Goal: Transaction & Acquisition: Purchase product/service

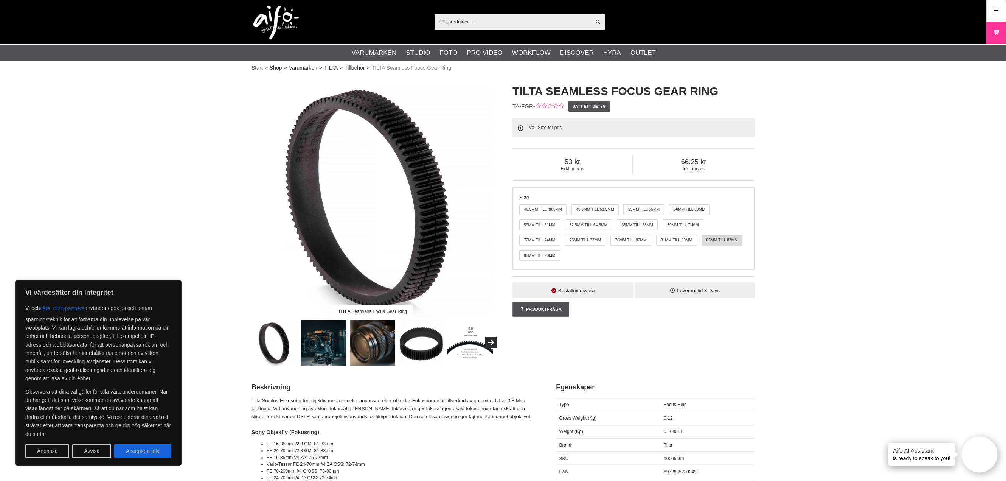
click at [716, 239] on label "85mm till 87mm" at bounding box center [721, 240] width 41 height 11
click at [705, 238] on input "85mm till 87mm" at bounding box center [702, 235] width 6 height 6
radio input "true"
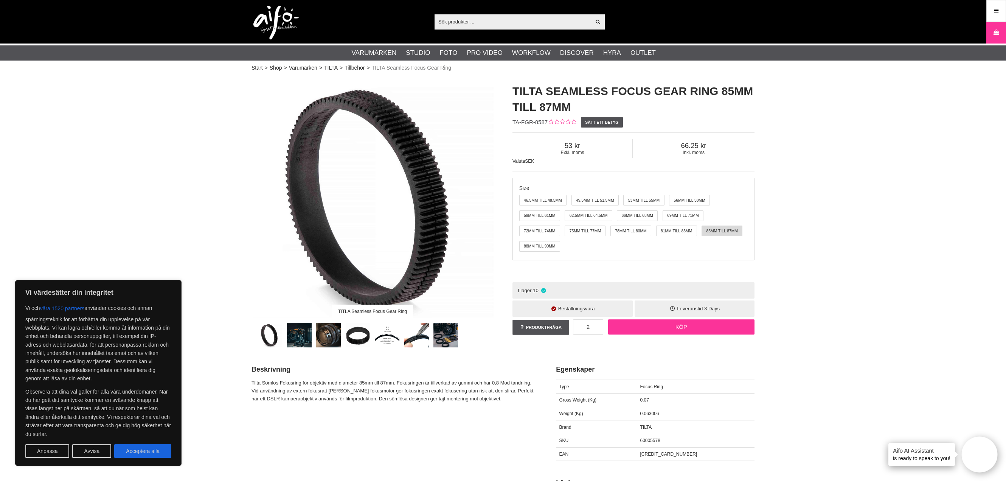
click at [686, 325] on link "Köp" at bounding box center [681, 326] width 147 height 15
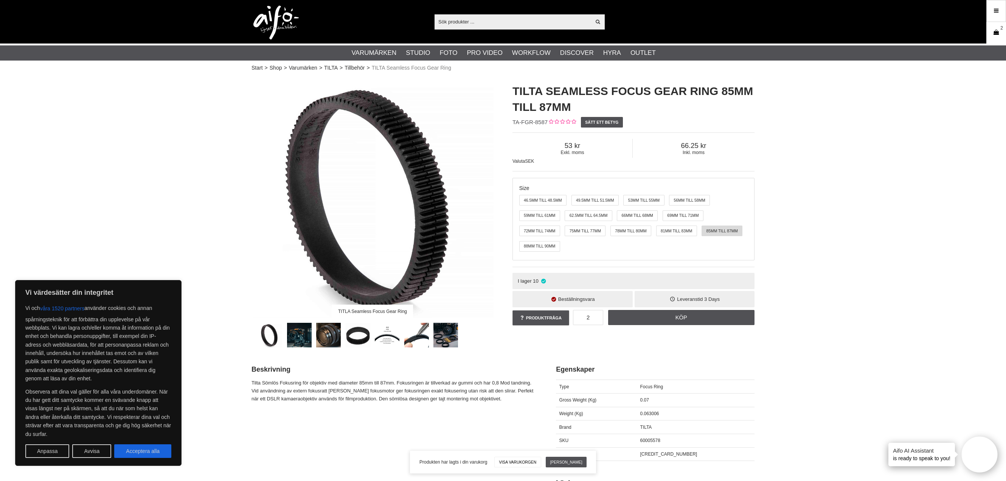
click at [993, 33] on icon at bounding box center [996, 32] width 8 height 8
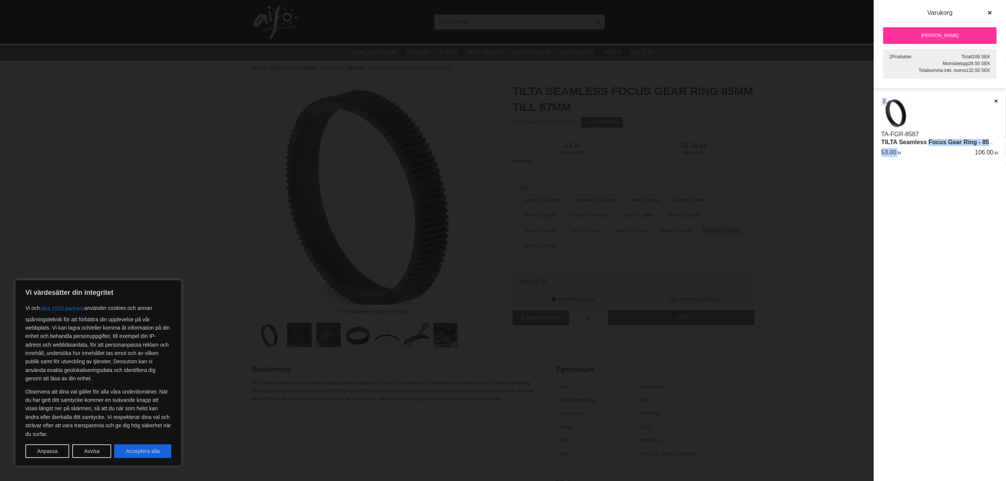
click at [930, 146] on div "TA-FGR-8587 TILTA Seamless Focus Gear Ring - 85mm till 87mm st 2 53.00 106.00" at bounding box center [939, 130] width 117 height 64
click at [882, 102] on div "2" at bounding box center [884, 102] width 6 height 8
click at [884, 101] on span "2" at bounding box center [883, 101] width 3 height 7
click at [996, 101] on icon at bounding box center [995, 100] width 5 height 5
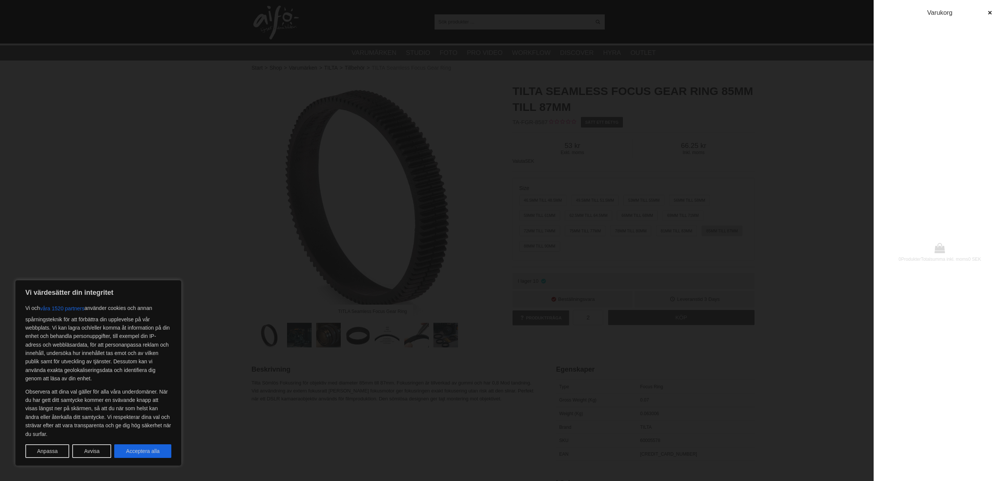
click at [798, 299] on div at bounding box center [503, 240] width 1006 height 481
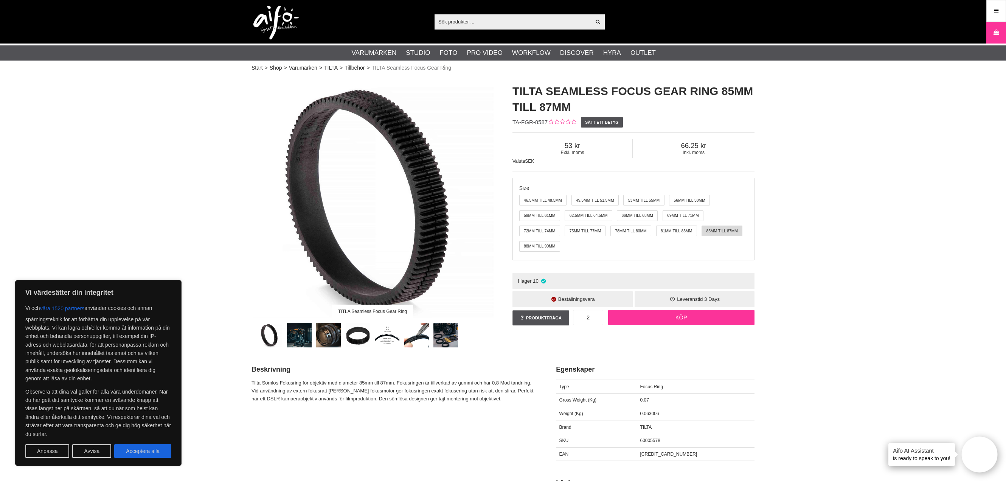
click at [655, 316] on link "Köp" at bounding box center [681, 317] width 147 height 15
click at [996, 29] on icon at bounding box center [996, 32] width 8 height 8
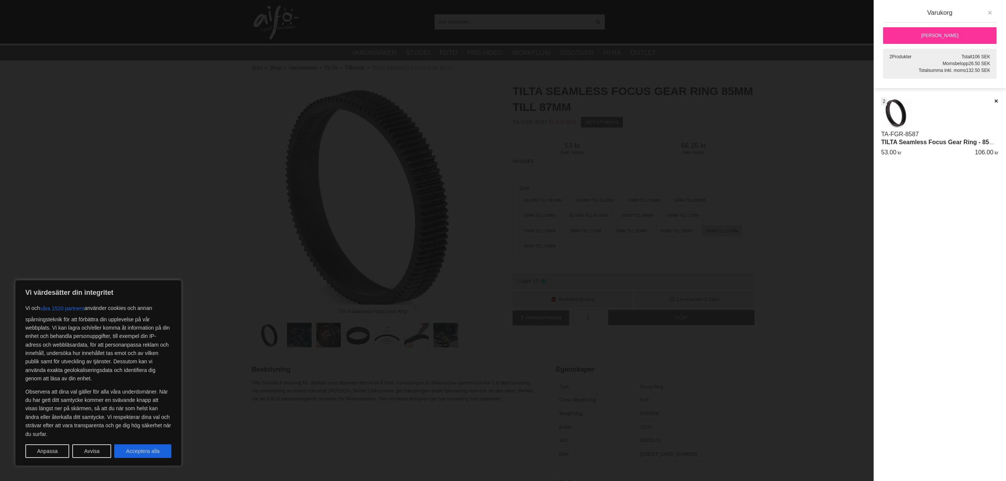
click at [992, 12] on icon "button" at bounding box center [989, 12] width 5 height 5
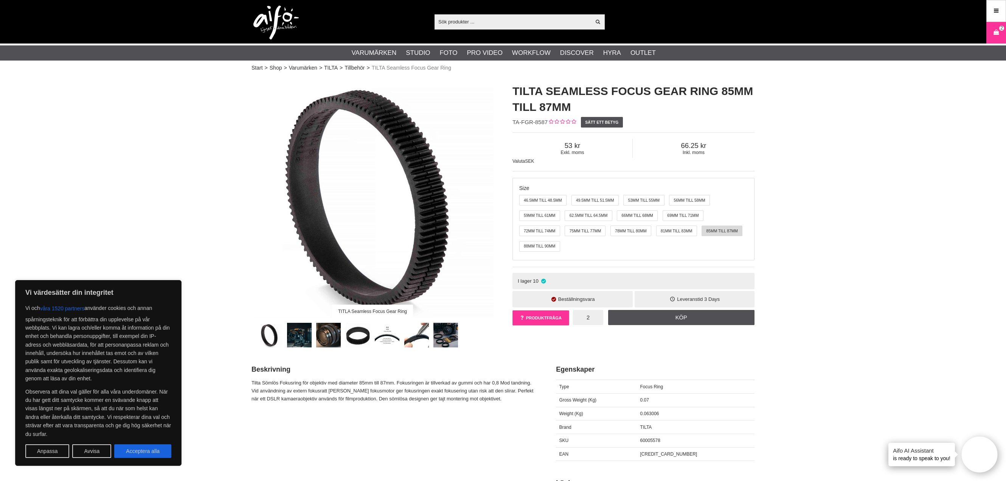
drag, startPoint x: 598, startPoint y: 317, endPoint x: 552, endPoint y: 319, distance: 45.8
click at [552, 319] on div "Produktfråga 2 Köp Vad vill du veta om TILTA Seamless Focus Gear Ring 85mm till…" at bounding box center [633, 319] width 242 height 22
drag, startPoint x: 589, startPoint y: 318, endPoint x: 581, endPoint y: 318, distance: 8.4
click at [581, 318] on input "2" at bounding box center [588, 317] width 30 height 15
type input "1"
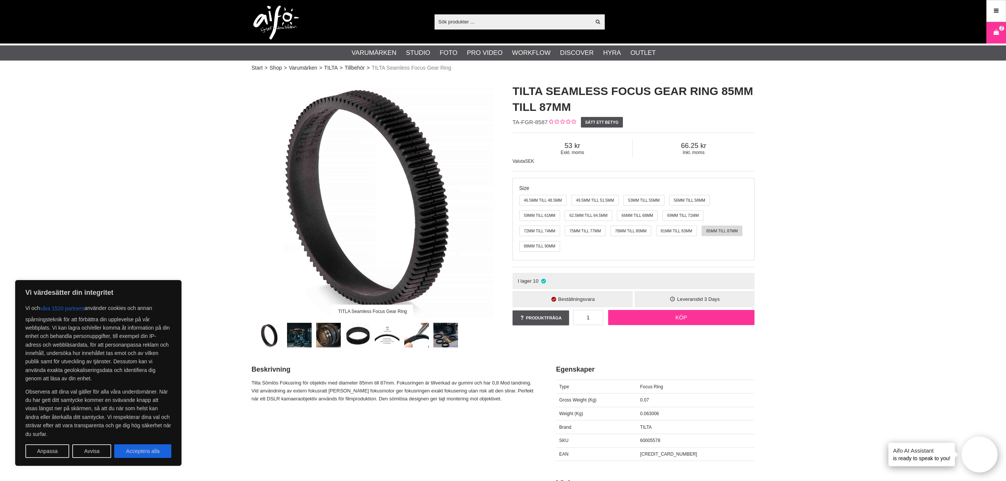
click at [671, 310] on link "Köp" at bounding box center [681, 317] width 147 height 15
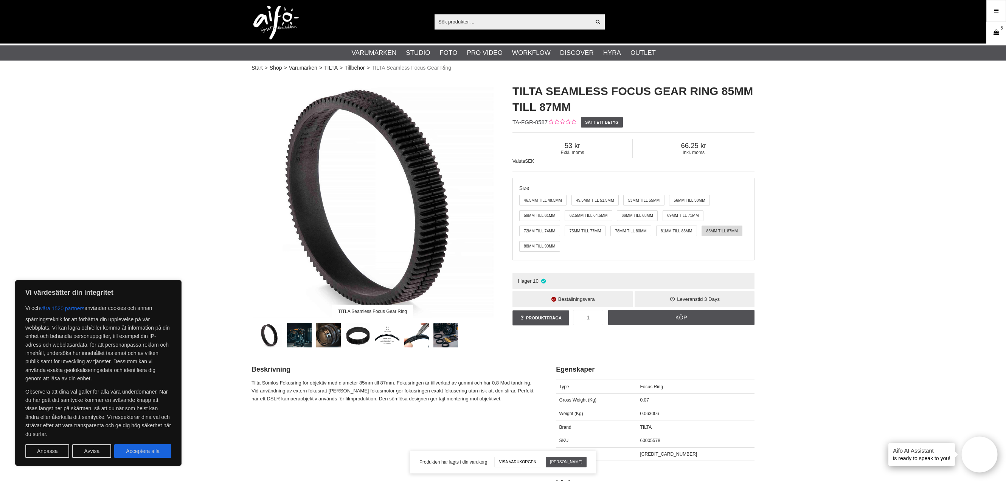
click at [997, 29] on icon at bounding box center [996, 32] width 8 height 8
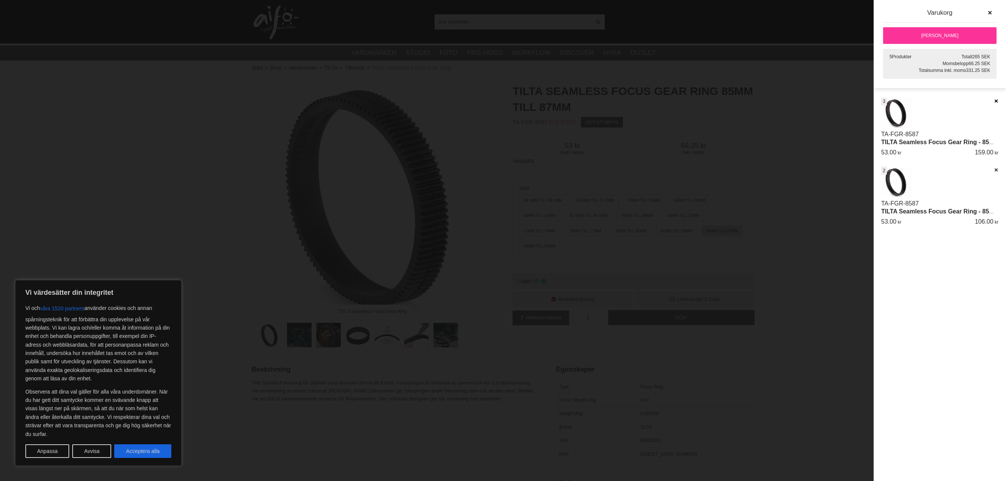
click at [997, 99] on icon at bounding box center [995, 100] width 5 height 5
click at [996, 103] on icon at bounding box center [995, 100] width 5 height 5
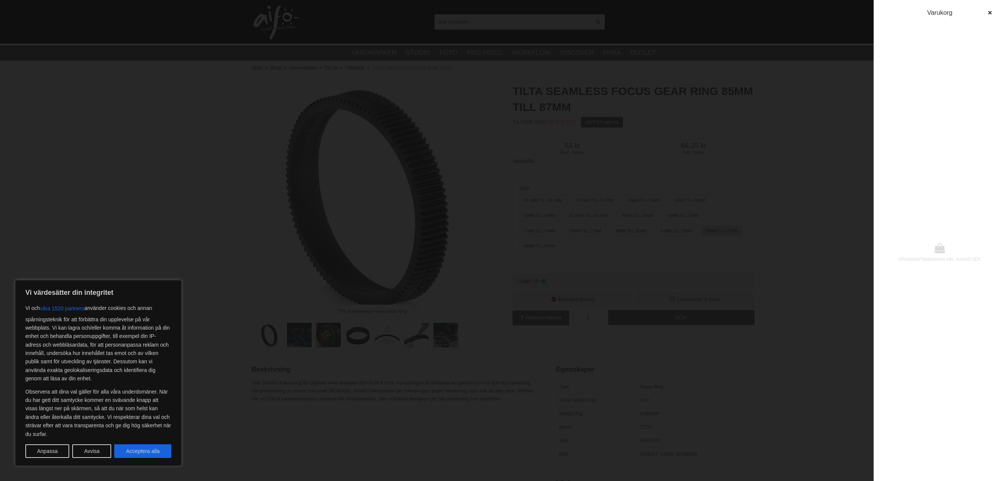
click at [843, 239] on div at bounding box center [503, 240] width 1006 height 481
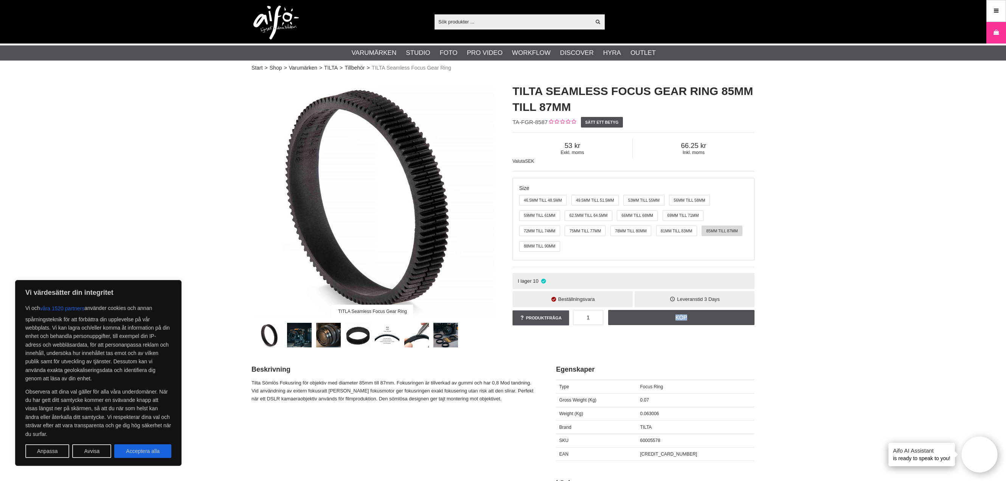
click at [608, 346] on div "TITLA Seamless Focus Gear Ring TILTA Seamless Focus Gear Ring 85mm till 87mm TA…" at bounding box center [503, 211] width 522 height 271
click at [659, 312] on link "Köp" at bounding box center [681, 317] width 147 height 15
click at [1000, 31] on link "Varukorg 1" at bounding box center [995, 33] width 19 height 18
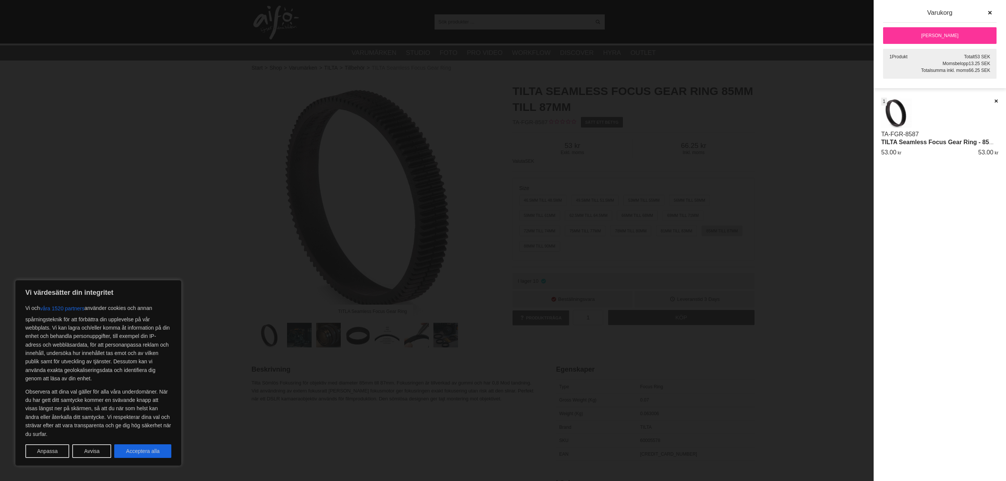
click at [928, 40] on link "[PERSON_NAME]" at bounding box center [939, 35] width 113 height 17
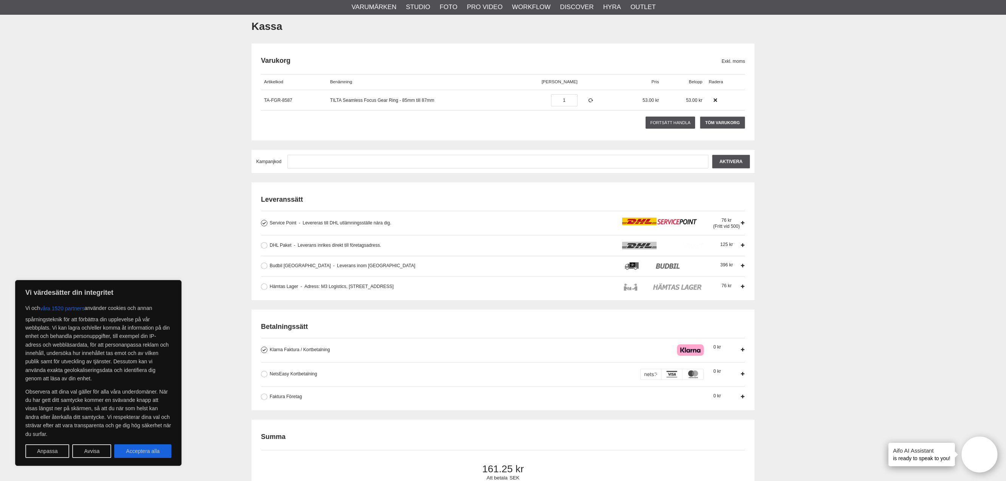
scroll to position [76, 0]
